Goal: Find specific page/section: Find specific page/section

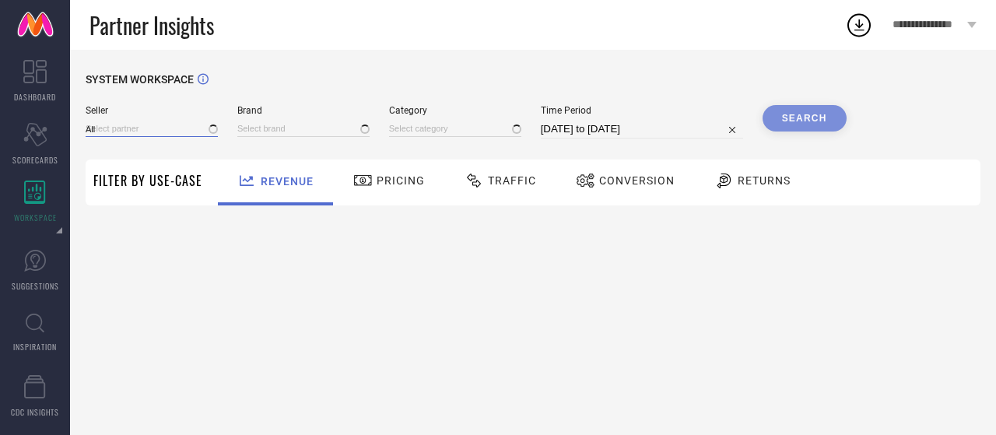
type input "1 STOP FASHION"
type input "All"
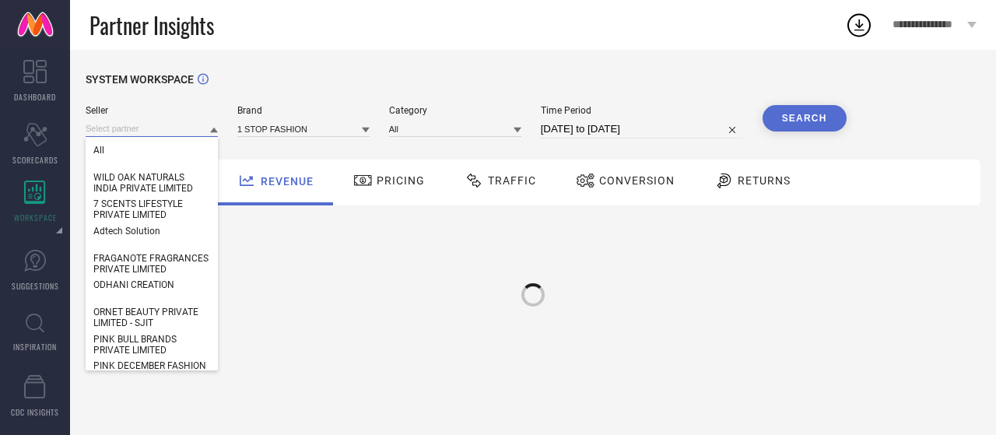
click at [174, 131] on input at bounding box center [152, 129] width 132 height 16
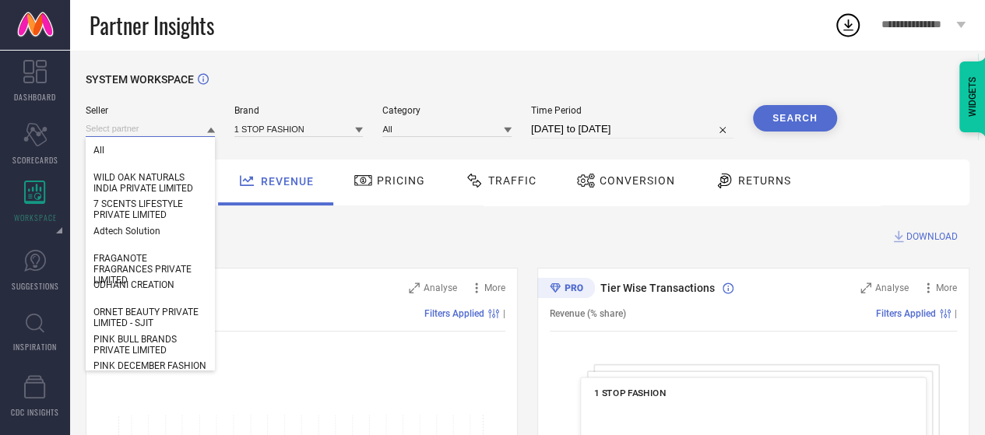
paste input "Niscka Accessories Private Limited"
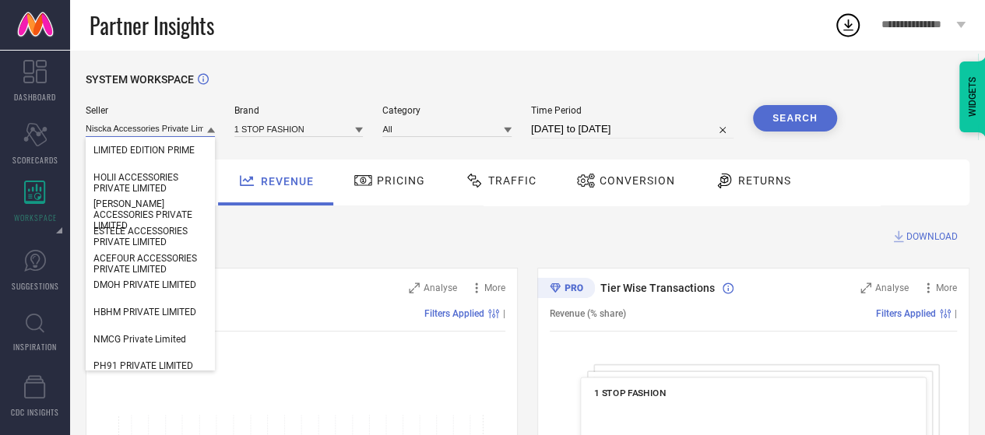
scroll to position [0, 16]
type input "Niscka Accessories Private Limited"
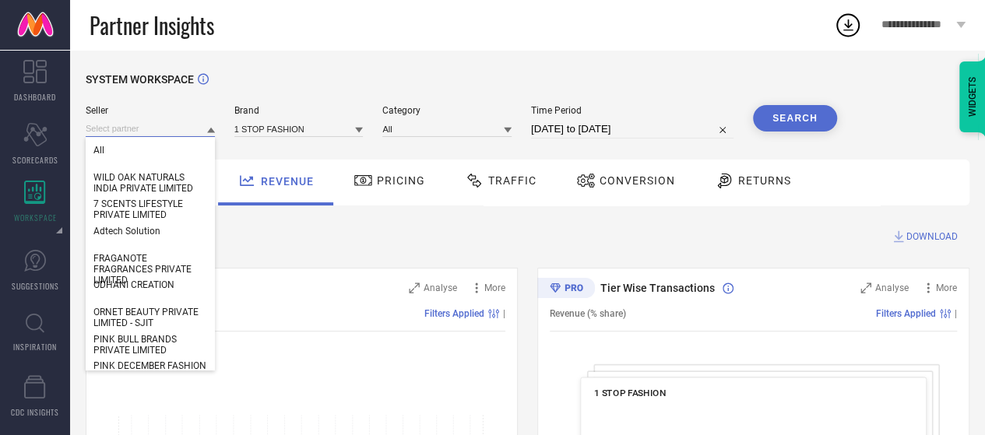
click at [200, 132] on input at bounding box center [150, 129] width 129 height 16
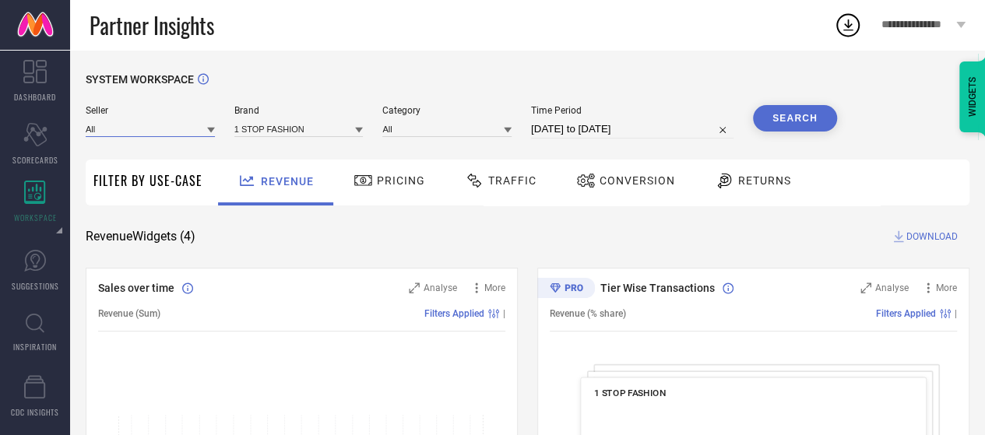
paste input "Niscka Accessories Private Limited"
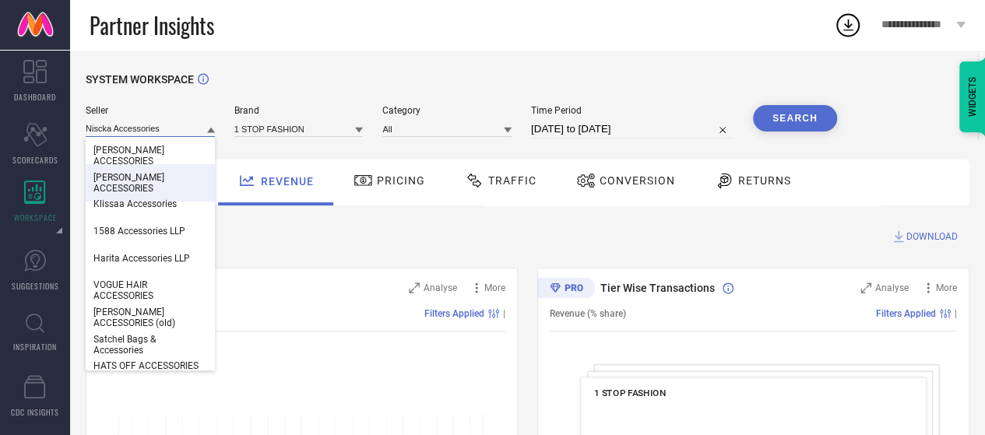
type input "Niscka Accessories"
click at [196, 126] on input "Niscka Accessories" at bounding box center [150, 129] width 129 height 16
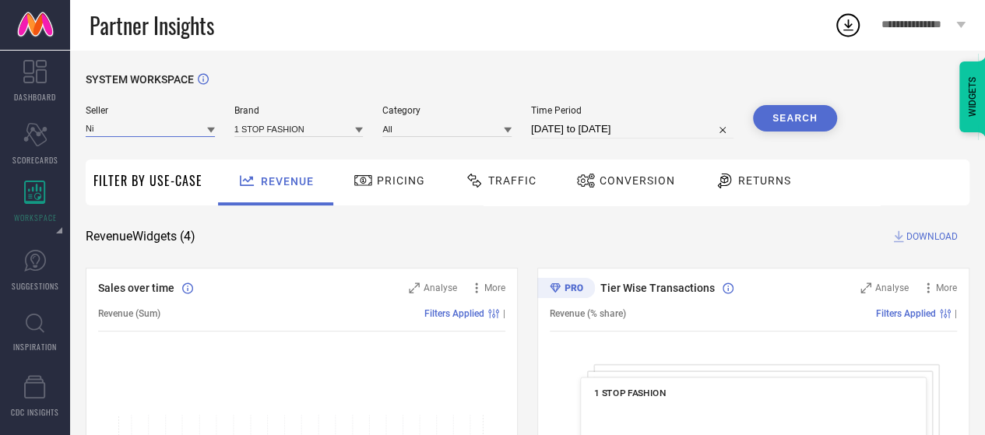
type input "N"
paste input "Niscka Accessories Private Limited"
type input "Niscka Accessories Private Limited"
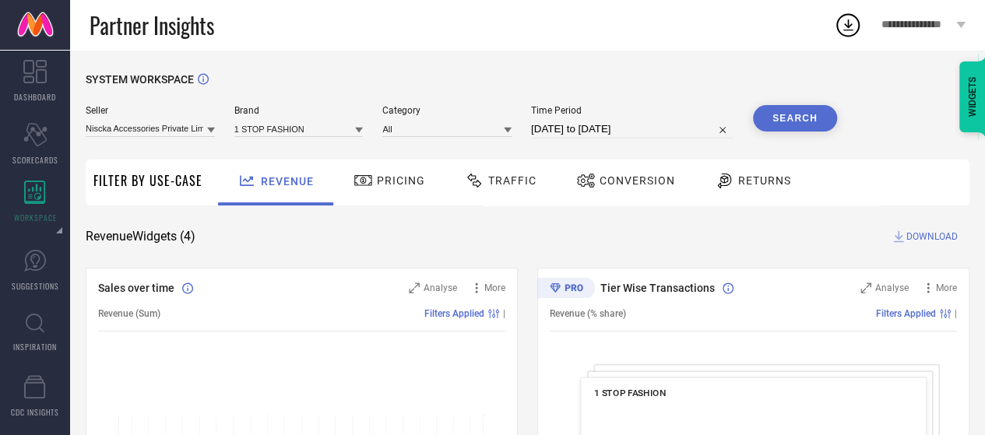
click at [209, 128] on icon at bounding box center [211, 130] width 8 height 5
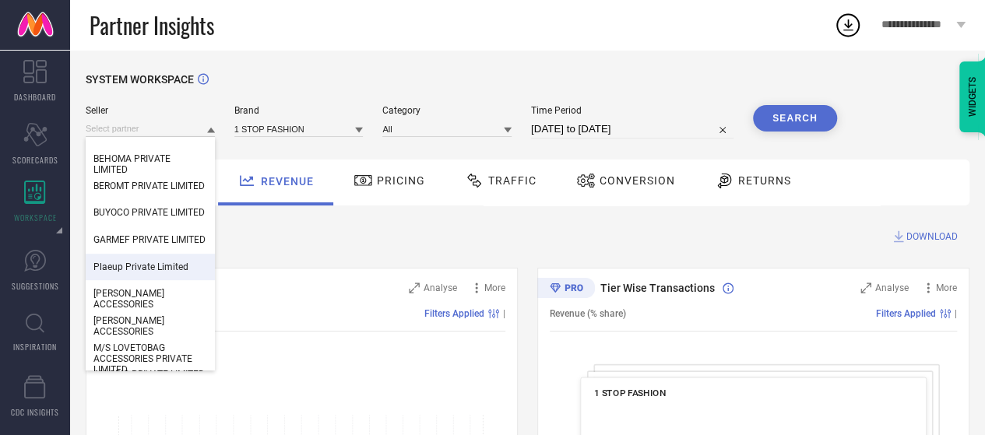
scroll to position [398, 0]
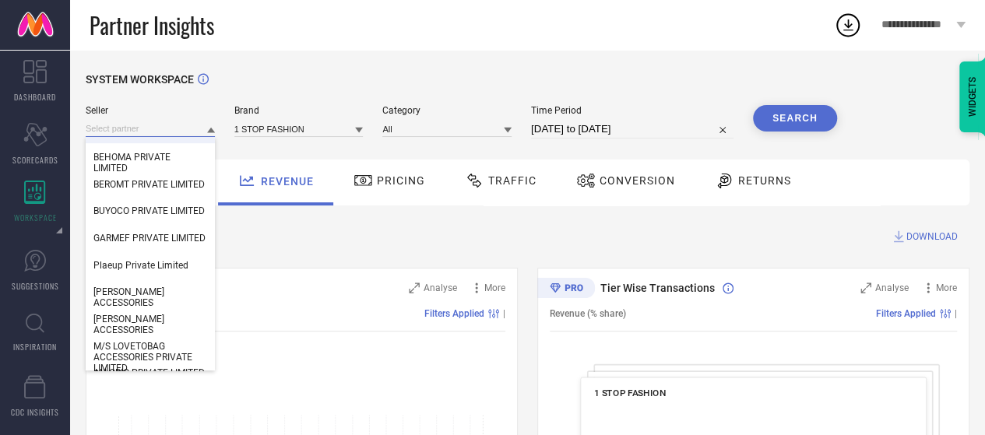
click at [156, 130] on input at bounding box center [150, 129] width 129 height 16
paste input "Niscka Accessories Private Limited"
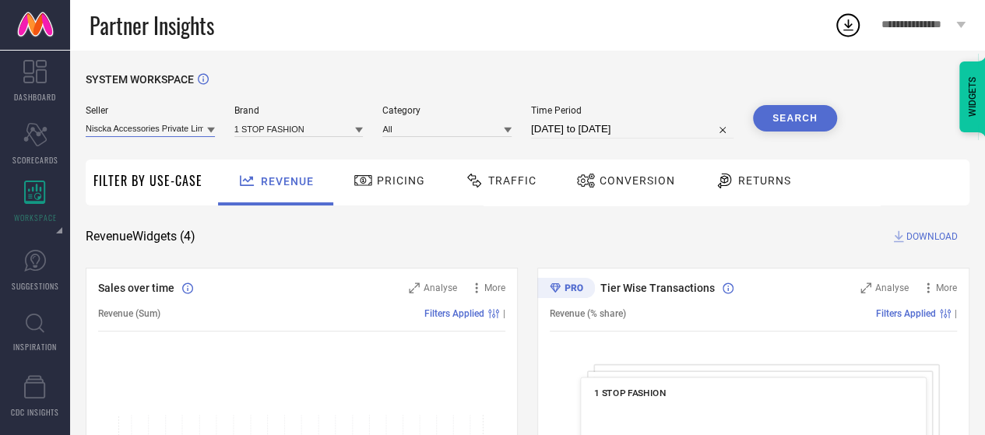
scroll to position [0, 16]
type input "Niscka Accessories Private Limited"
